Goal: Use online tool/utility: Utilize a website feature to perform a specific function

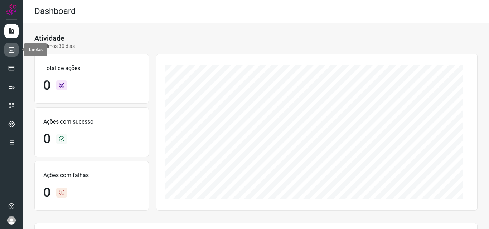
click at [15, 55] on link at bounding box center [11, 50] width 14 height 14
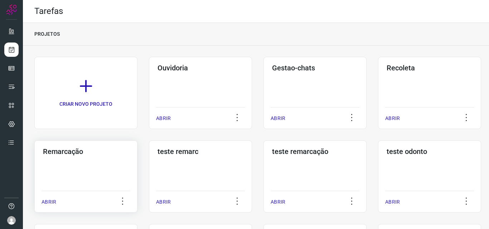
click at [97, 161] on div "Remarcação ABRIR" at bounding box center [85, 177] width 103 height 72
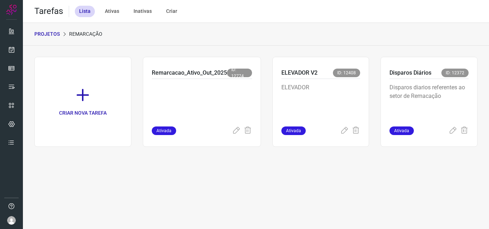
click at [382, 96] on div "Disparos Diários ID: 12372 Disparos diarios referentes ao setor de Remacação At…" at bounding box center [428, 102] width 97 height 90
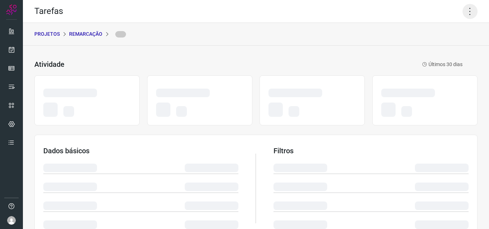
click at [462, 13] on icon at bounding box center [469, 11] width 15 height 15
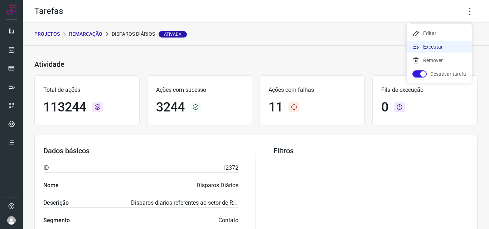
click at [449, 44] on li "Executar" at bounding box center [438, 46] width 65 height 11
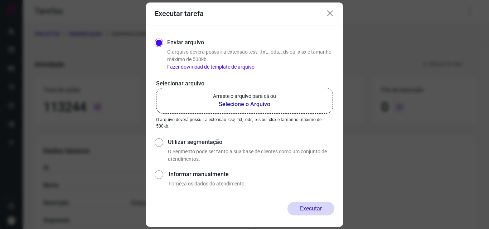
click at [208, 108] on label "Arraste o arquivo para cá ou Selecione o Arquivo" at bounding box center [244, 101] width 177 height 26
click at [0, 0] on input "Arraste o arquivo para cá ou Selecione o Arquivo" at bounding box center [0, 0] width 0 height 0
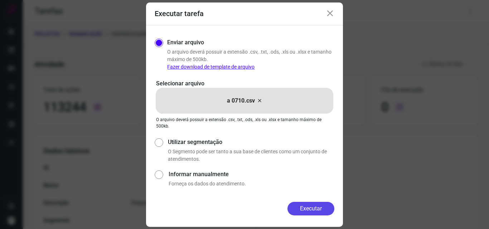
click at [321, 204] on button "Executar" at bounding box center [310, 209] width 47 height 14
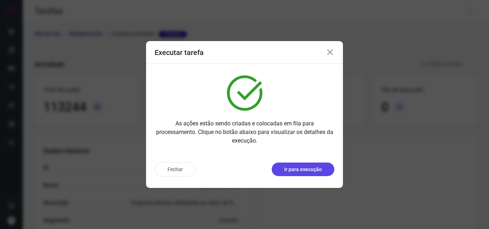
click at [316, 168] on p "Ir para execução" at bounding box center [303, 170] width 38 height 8
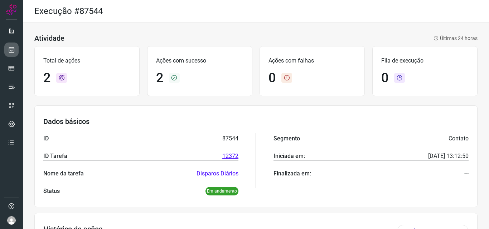
click at [8, 56] on link at bounding box center [11, 50] width 14 height 14
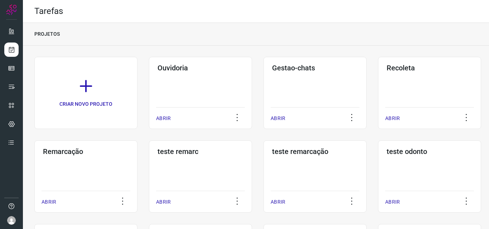
click at [87, 161] on div "Remarcação ABRIR" at bounding box center [85, 177] width 103 height 72
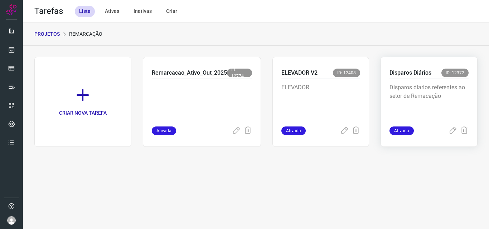
click at [402, 82] on div "Disparos diarios referentes ao setor de Remacação" at bounding box center [428, 103] width 79 height 48
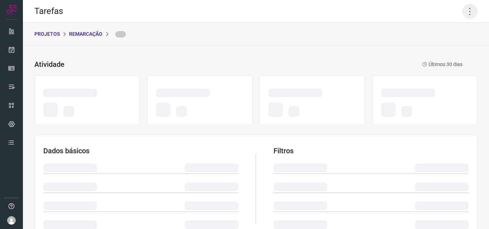
click at [462, 11] on icon at bounding box center [469, 11] width 15 height 15
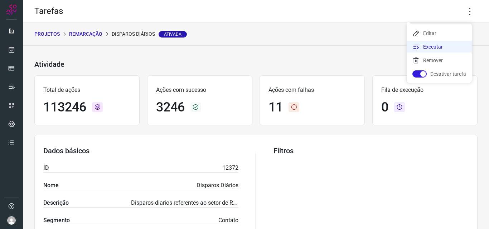
click at [441, 43] on li "Executar" at bounding box center [438, 46] width 65 height 11
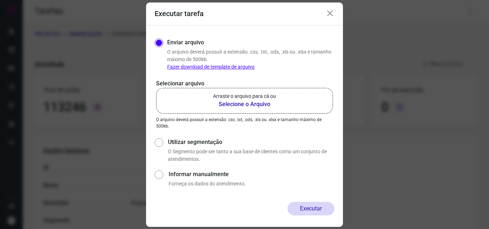
click at [290, 99] on label "Arraste o arquivo para cá ou Selecione o Arquivo" at bounding box center [244, 101] width 177 height 26
click at [0, 0] on input "Arraste o arquivo para cá ou Selecione o Arquivo" at bounding box center [0, 0] width 0 height 0
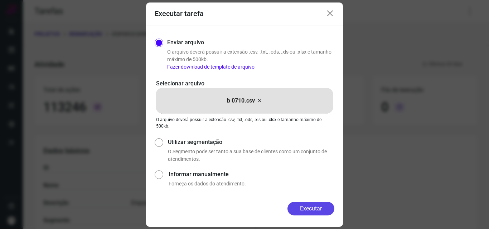
click at [305, 211] on button "Executar" at bounding box center [310, 209] width 47 height 14
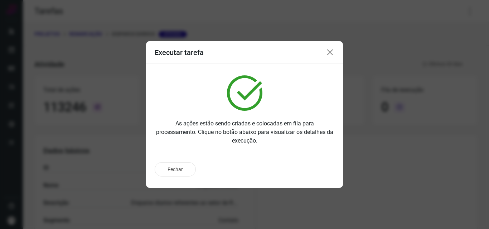
click at [318, 172] on div "Fechar" at bounding box center [245, 169] width 180 height 14
click at [318, 172] on p "Ir para execução" at bounding box center [303, 170] width 38 height 8
